Goal: Task Accomplishment & Management: Complete application form

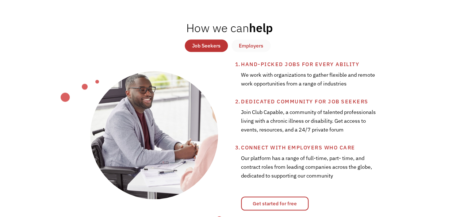
scroll to position [109, 0]
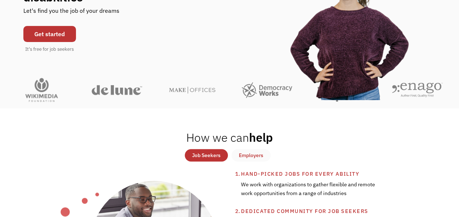
click at [50, 26] on link "Get started" at bounding box center [49, 34] width 53 height 16
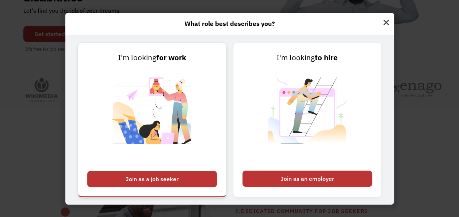
click at [146, 177] on div "Join as a job seeker" at bounding box center [152, 179] width 130 height 16
